Goal: Check status

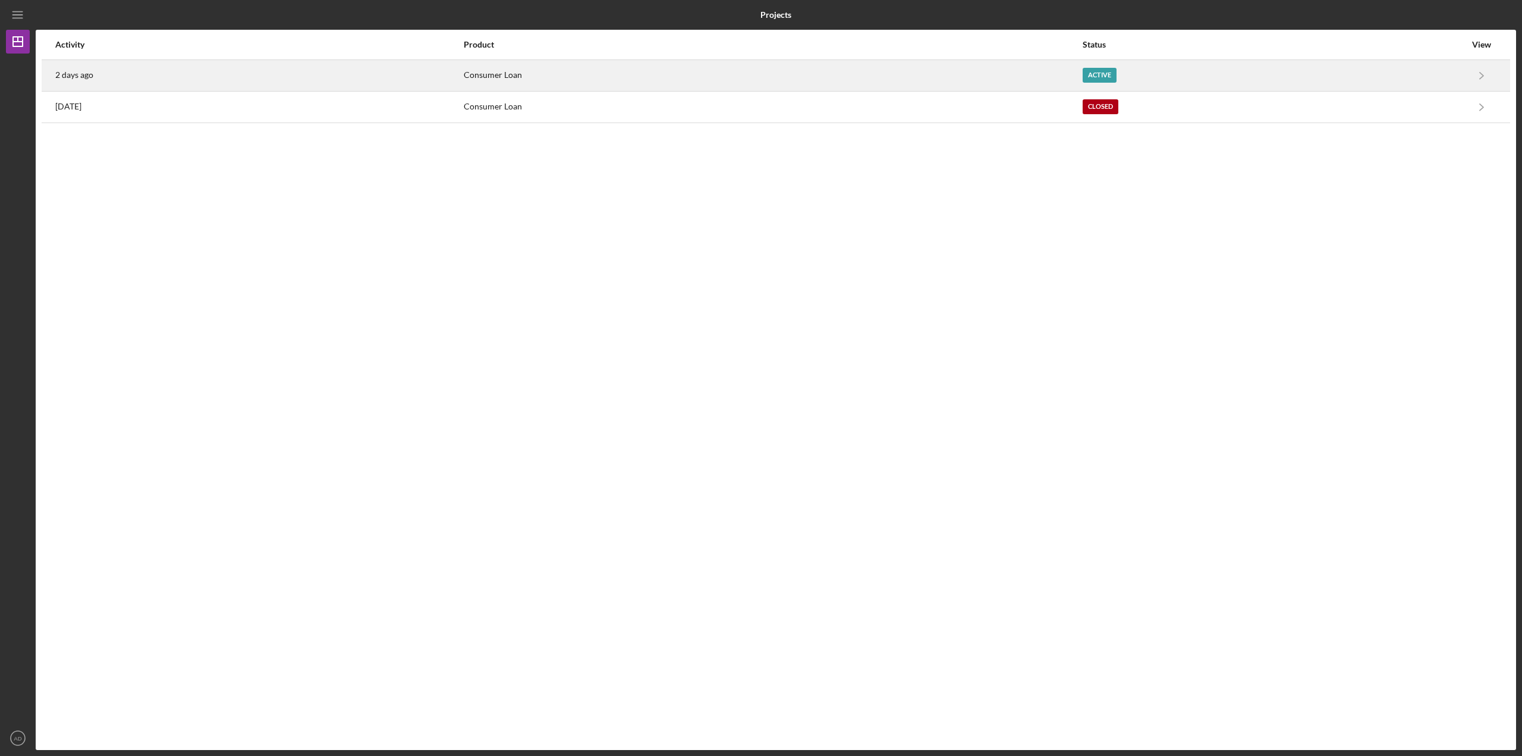
click at [128, 70] on div "2 days ago" at bounding box center [258, 76] width 407 height 30
